Goal: Task Accomplishment & Management: Manage account settings

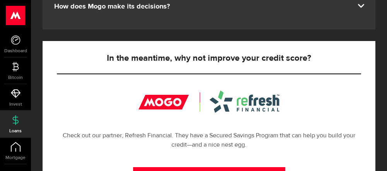
scroll to position [368, 0]
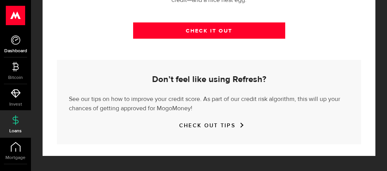
click at [16, 43] on icon at bounding box center [16, 40] width 10 height 10
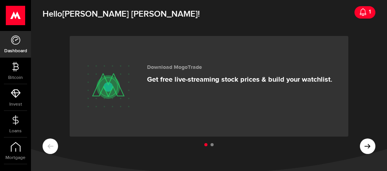
click at [366, 11] on icon at bounding box center [363, 12] width 8 height 8
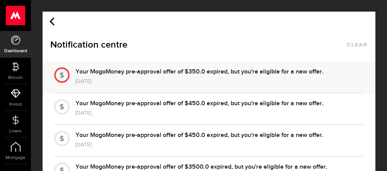
click at [51, 22] on use at bounding box center [52, 21] width 5 height 8
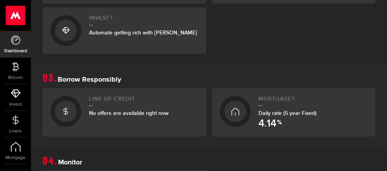
scroll to position [335, 0]
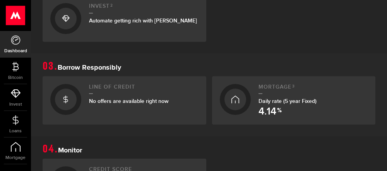
click at [81, 94] on link "Line of credit No offers are available right now" at bounding box center [125, 100] width 164 height 49
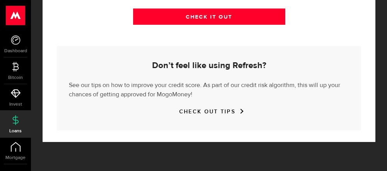
scroll to position [392, 0]
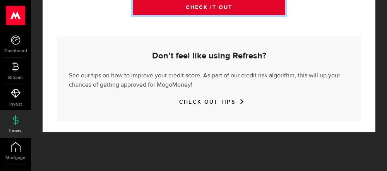
click at [211, 11] on link "CHECK IT OUT" at bounding box center [209, 7] width 152 height 16
